Goal: Transaction & Acquisition: Purchase product/service

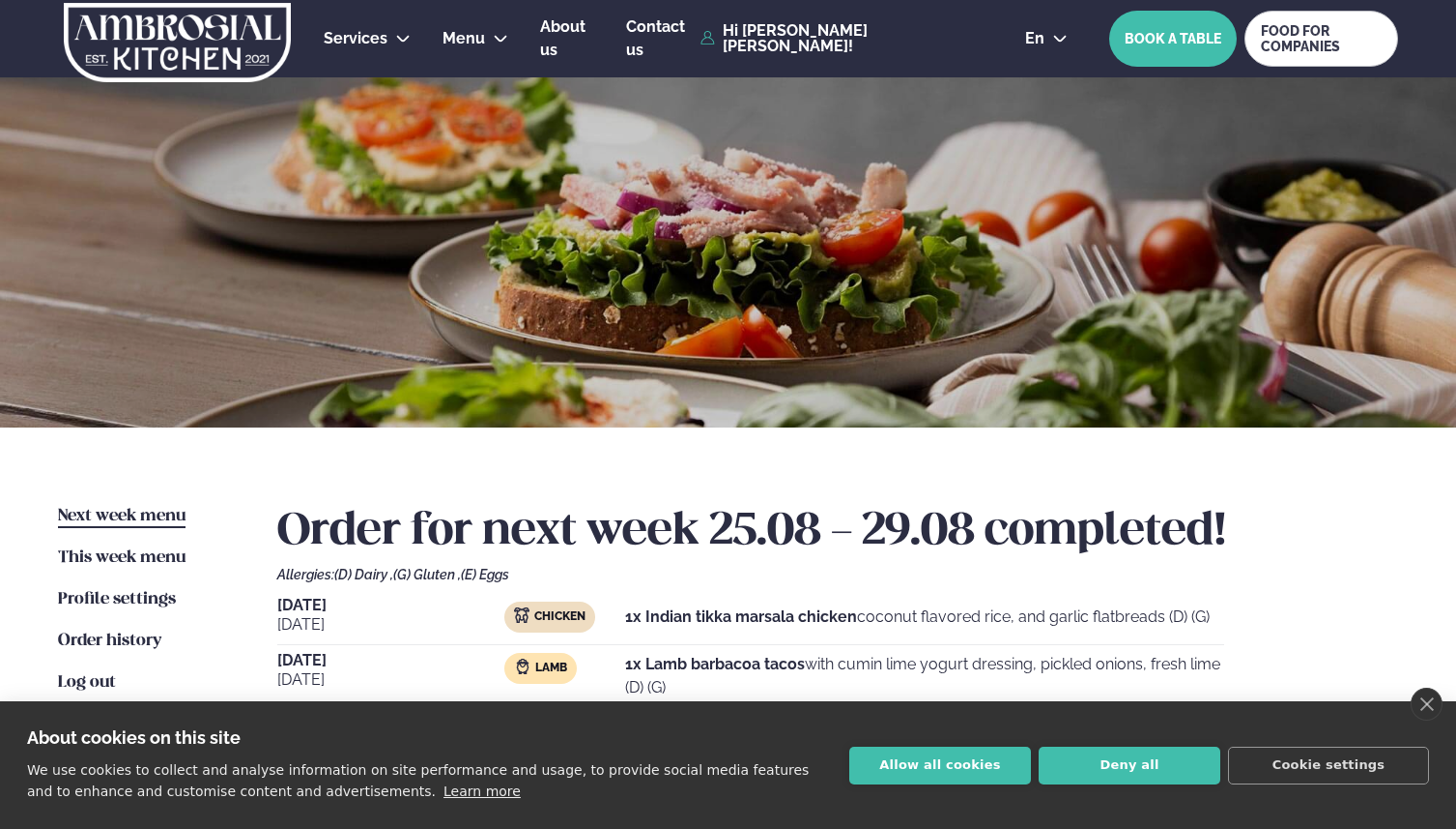
scroll to position [450, 0]
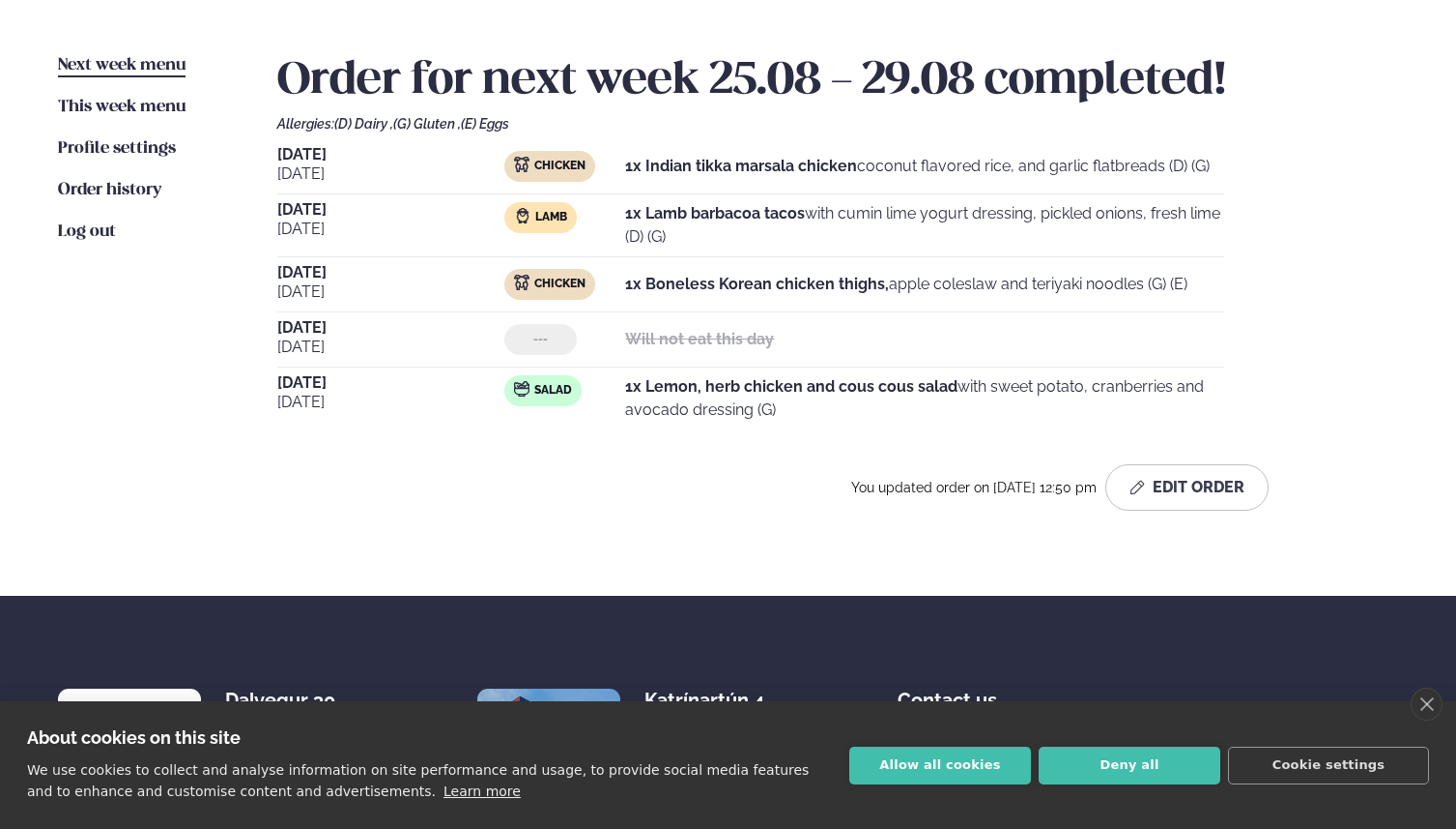
click at [731, 209] on strong "1x Lamb barbacoa tacos" at bounding box center [715, 213] width 180 height 18
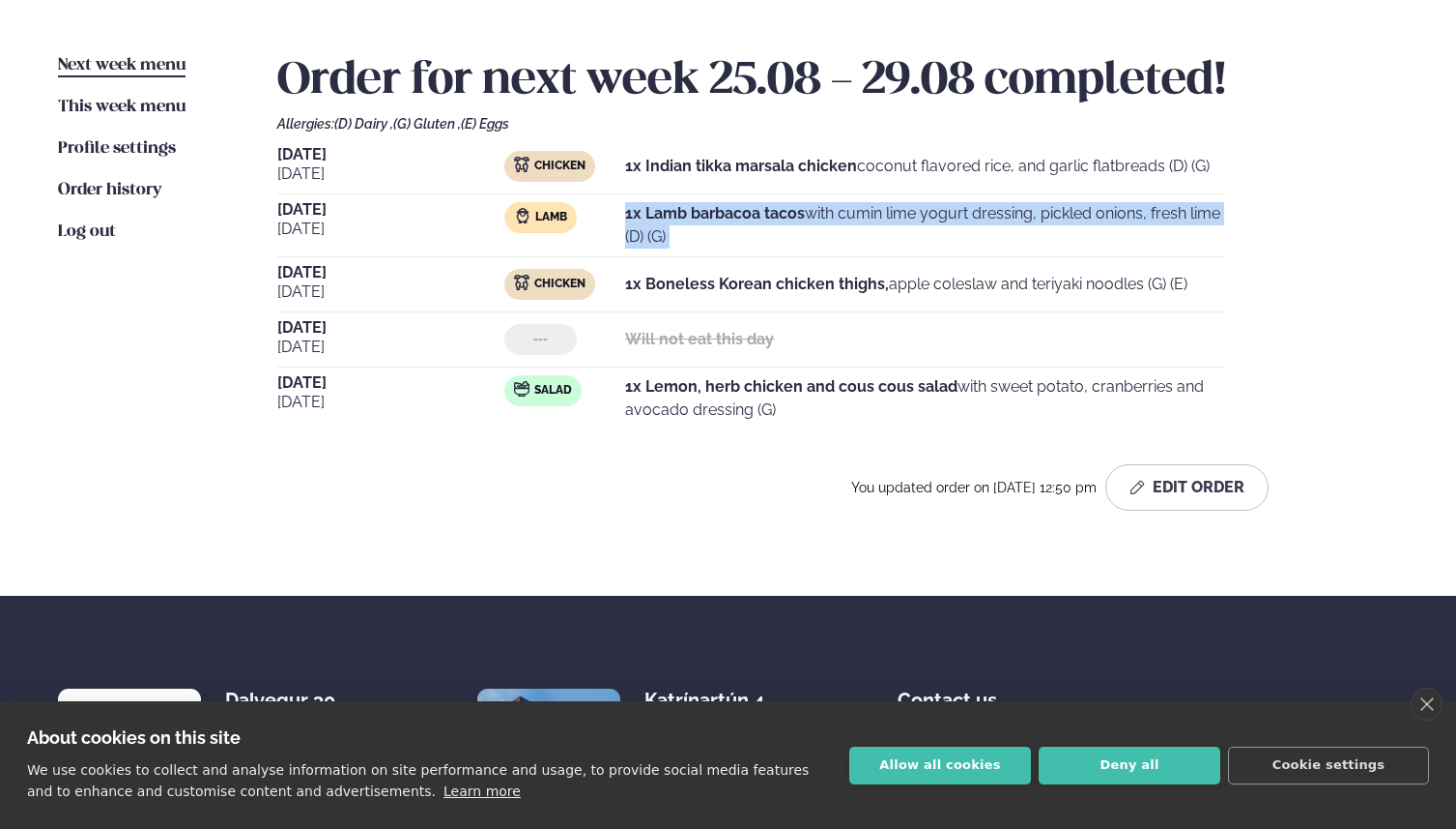
click at [731, 209] on strong "1x Lamb barbacoa tacos" at bounding box center [715, 213] width 180 height 18
click at [821, 208] on p "1x Lamb barbacoa tacos with cumin lime yogurt dressing, pickled onions, fresh l…" at bounding box center [925, 225] width 600 height 47
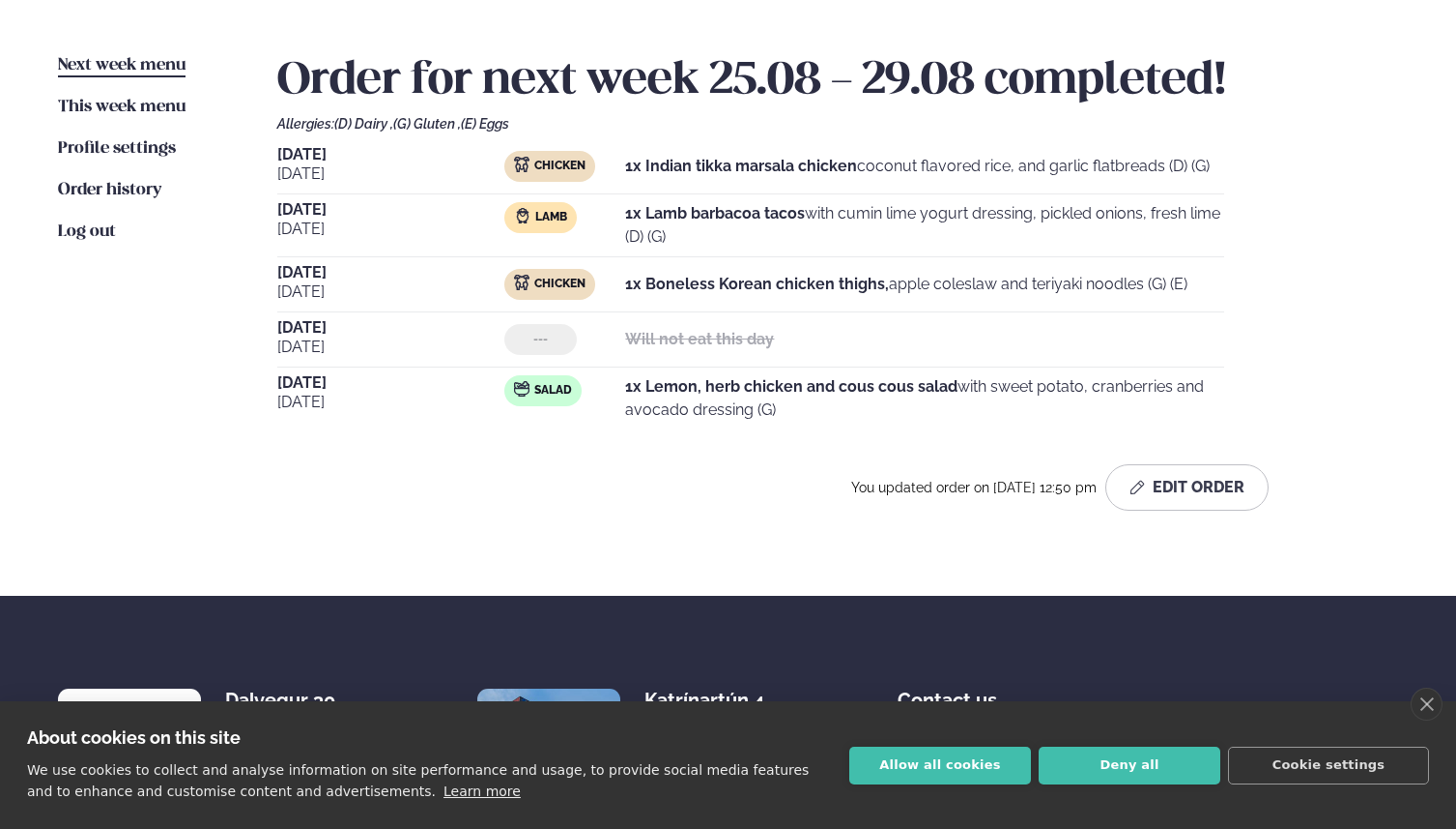
click at [688, 329] on p "Will not eat this day" at bounding box center [699, 339] width 148 height 23
click at [739, 333] on strong "Will not eat this day" at bounding box center [699, 339] width 148 height 18
